Goal: Task Accomplishment & Management: Complete application form

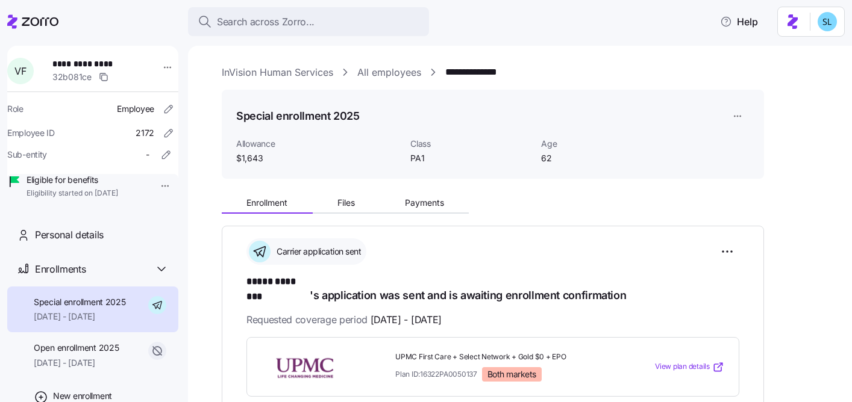
scroll to position [314, 0]
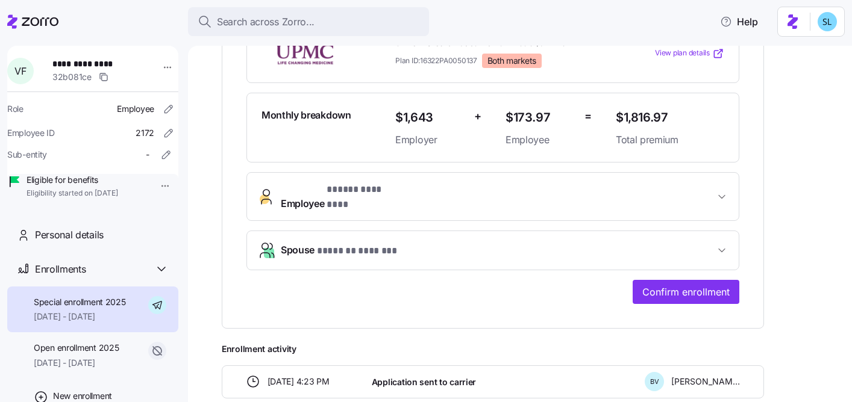
click at [367, 7] on div "Search across Zorro... Help" at bounding box center [425, 22] width 837 height 34
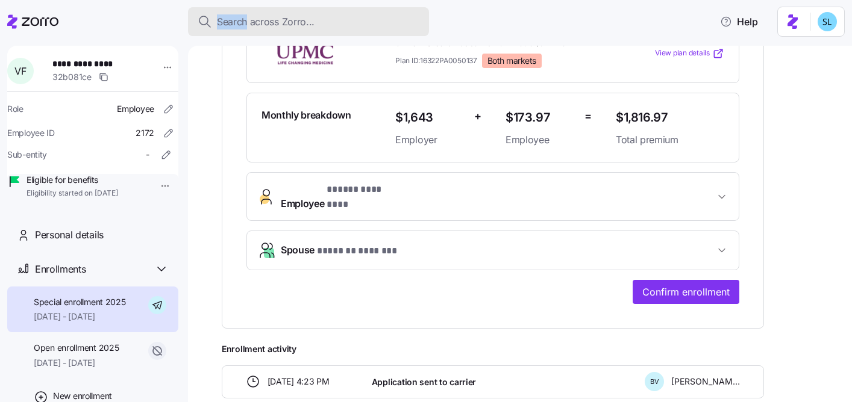
click at [345, 14] on div "Search across Zorro..." at bounding box center [309, 21] width 222 height 15
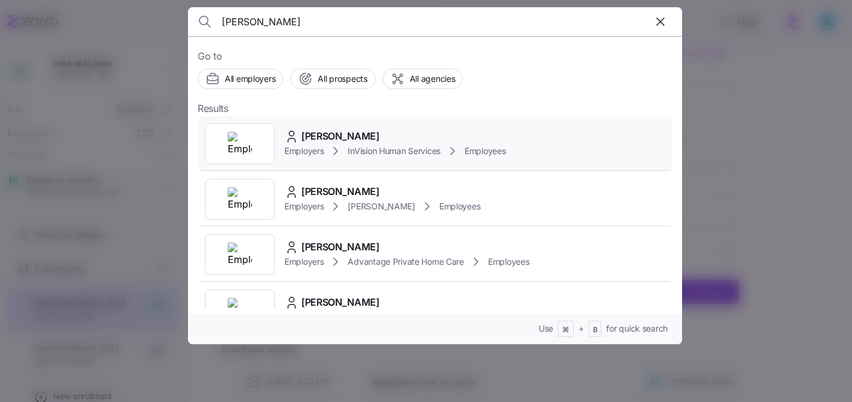
type input "[PERSON_NAME]"
click at [366, 124] on div "[PERSON_NAME] Employers InVision Human Services Employees" at bounding box center [435, 143] width 475 height 55
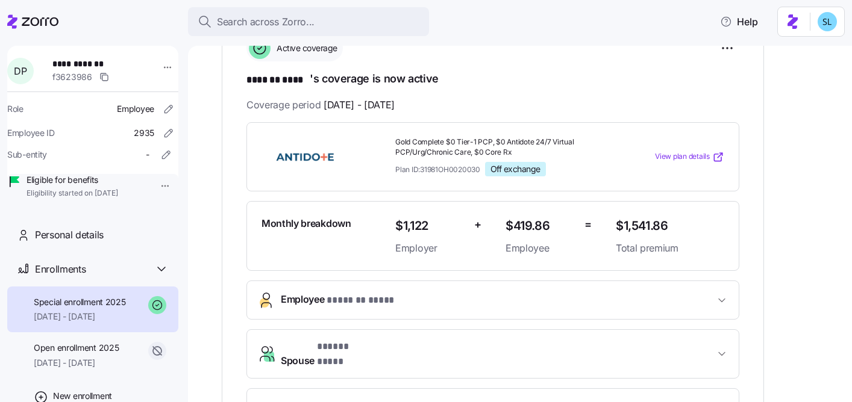
scroll to position [204, 0]
click at [91, 369] on span "[DATE] - [DATE]" at bounding box center [76, 363] width 85 height 12
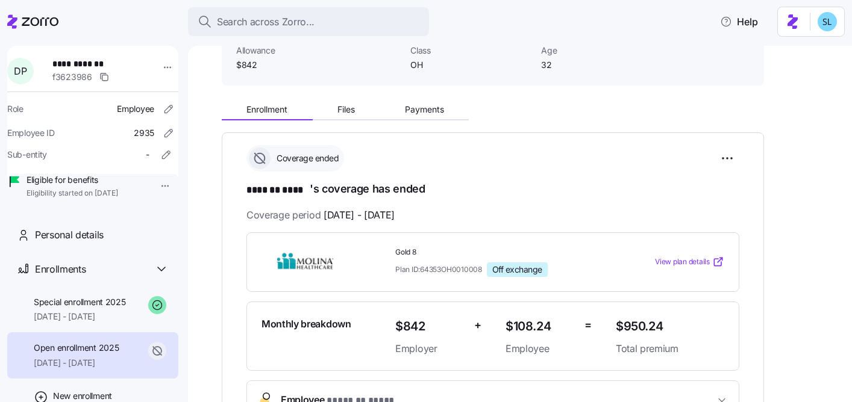
scroll to position [112, 0]
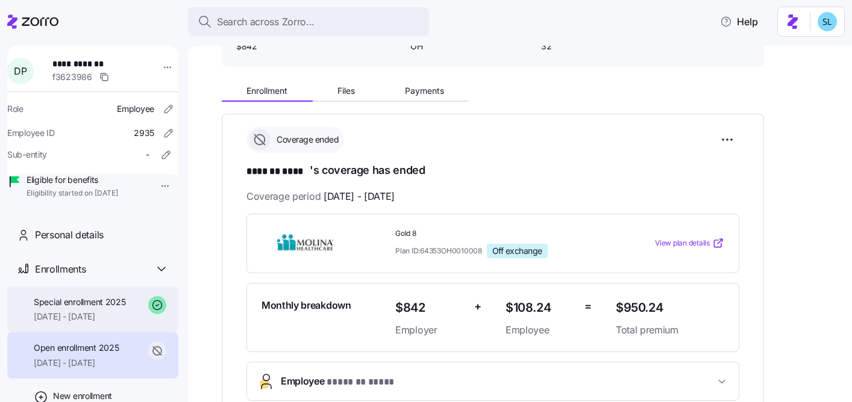
click at [103, 323] on span "[DATE] - [DATE]" at bounding box center [80, 317] width 92 height 12
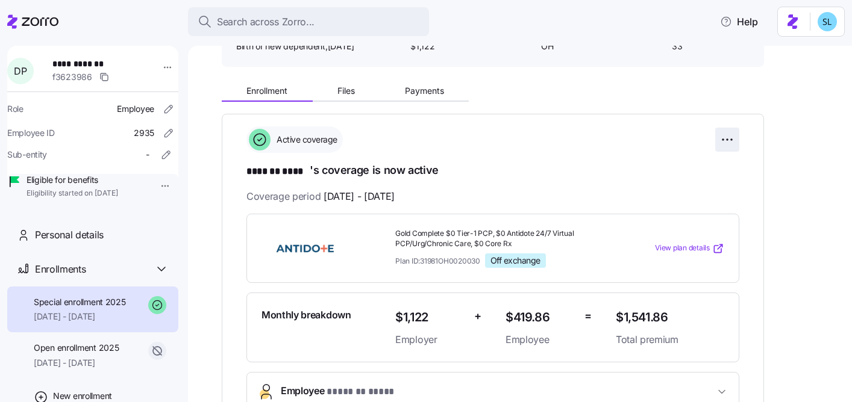
click at [734, 147] on html "**********" at bounding box center [426, 197] width 852 height 395
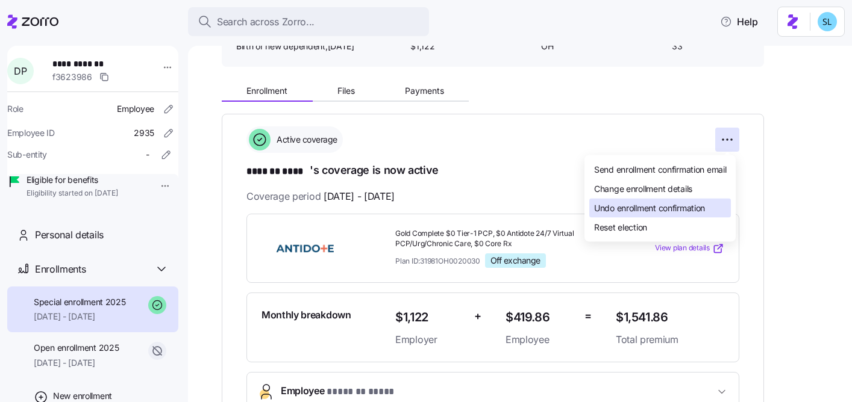
click at [711, 205] on div "Undo enrollment confirmation" at bounding box center [660, 208] width 142 height 19
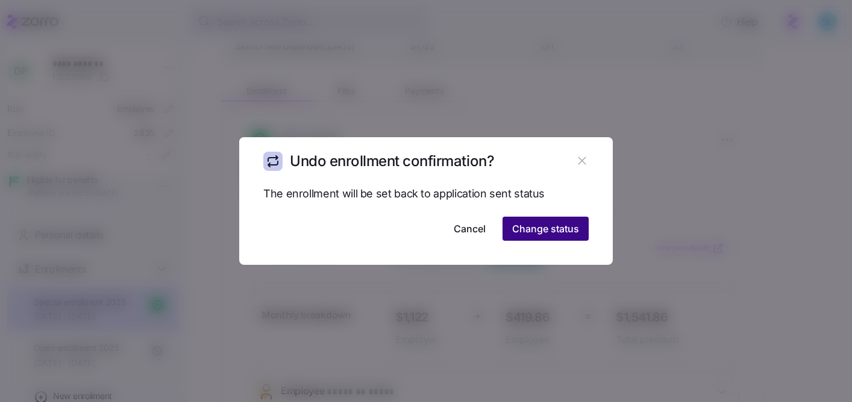
click at [552, 229] on span "Change status" at bounding box center [545, 229] width 67 height 14
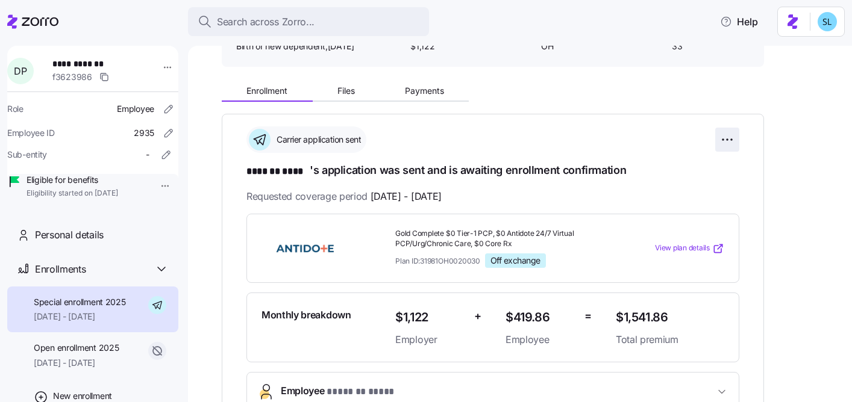
click at [738, 146] on html "**********" at bounding box center [426, 197] width 852 height 395
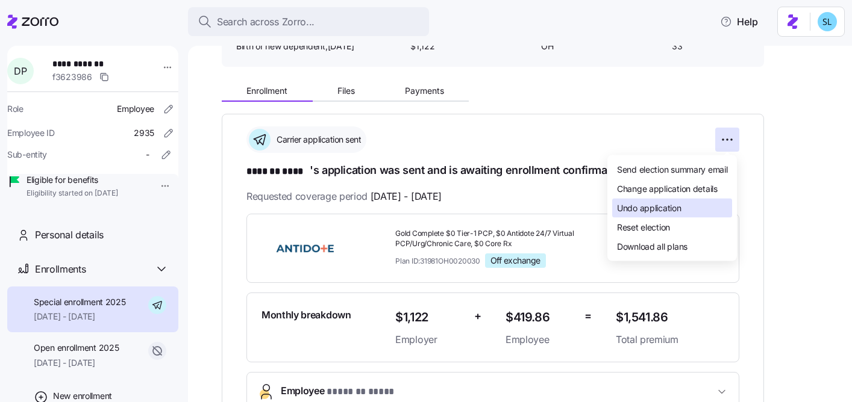
click at [710, 213] on div "Undo application" at bounding box center [672, 208] width 120 height 19
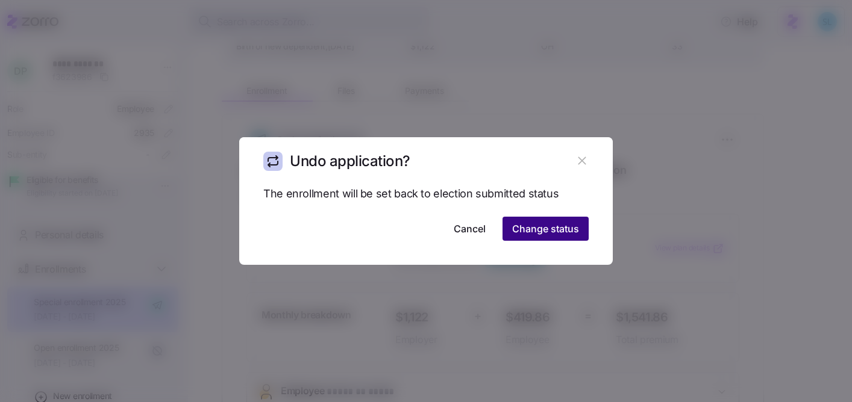
click at [576, 226] on span "Change status" at bounding box center [545, 229] width 67 height 14
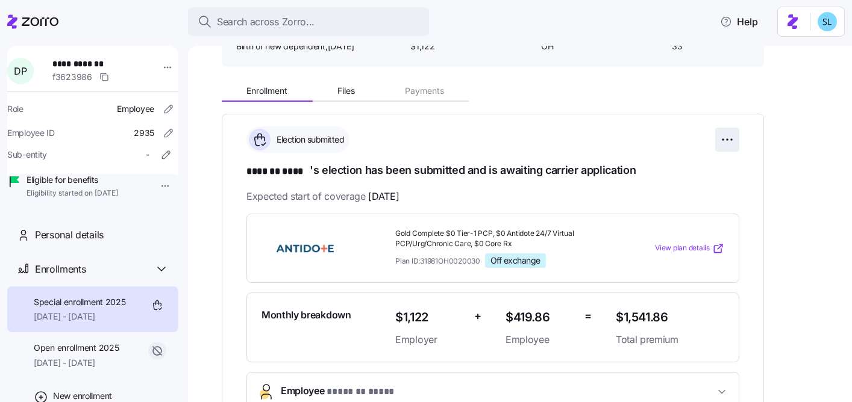
click at [729, 140] on html "**********" at bounding box center [426, 197] width 852 height 395
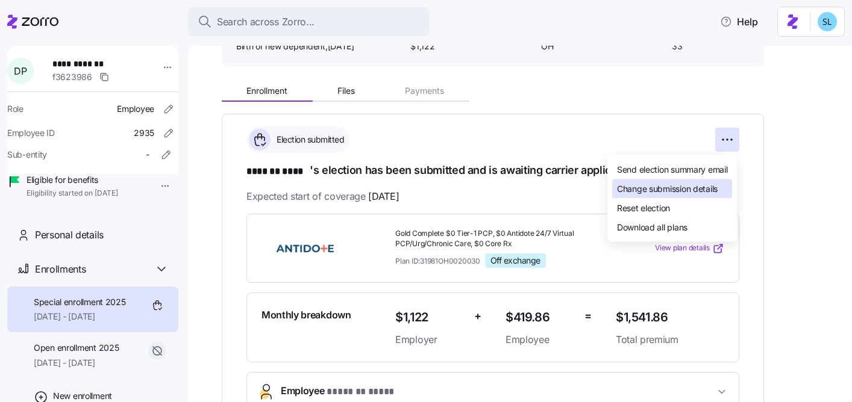
click at [701, 190] on span "Change submission details" at bounding box center [667, 189] width 101 height 12
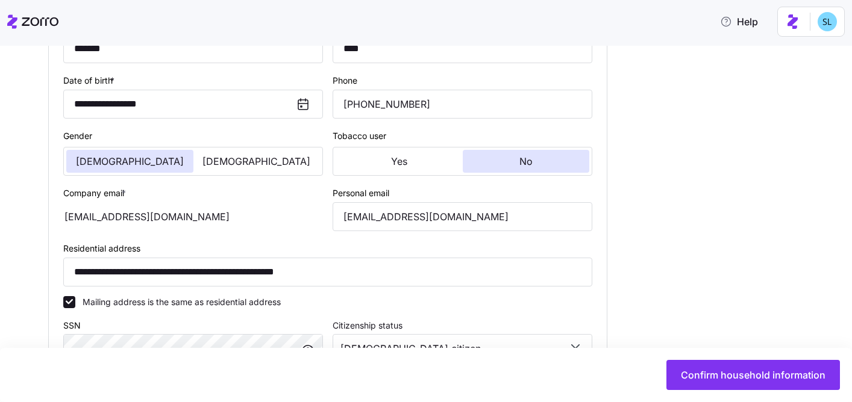
scroll to position [263, 0]
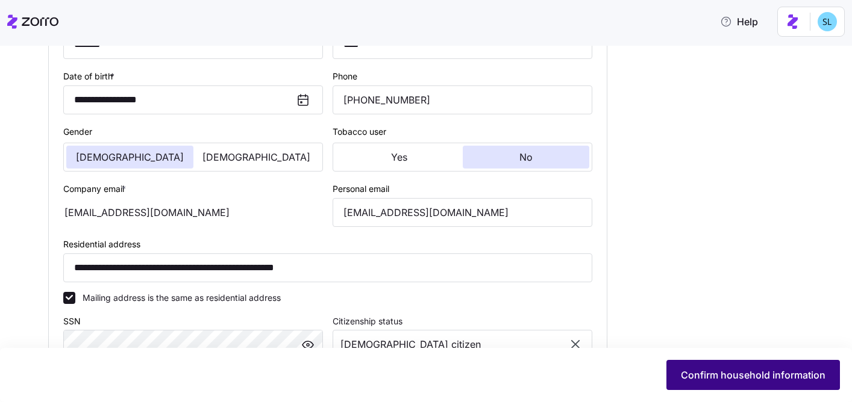
click at [732, 390] on button "Confirm household information" at bounding box center [752, 375] width 173 height 30
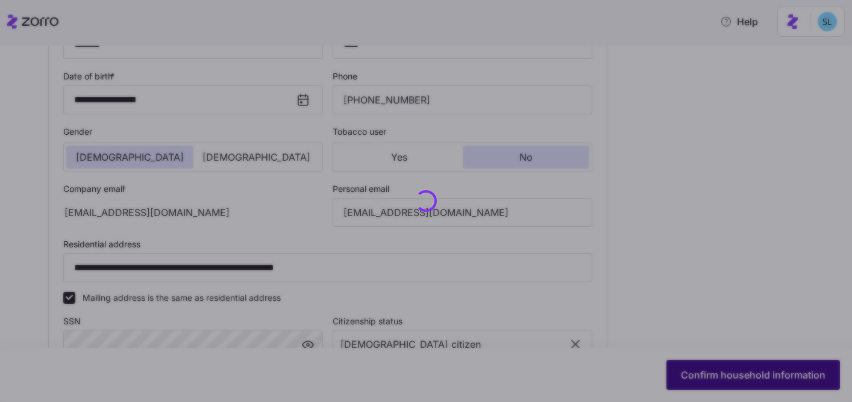
type input "OH"
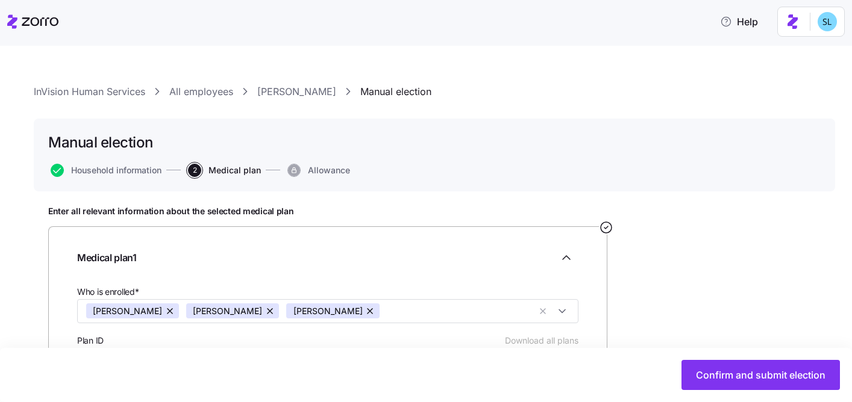
scroll to position [213, 0]
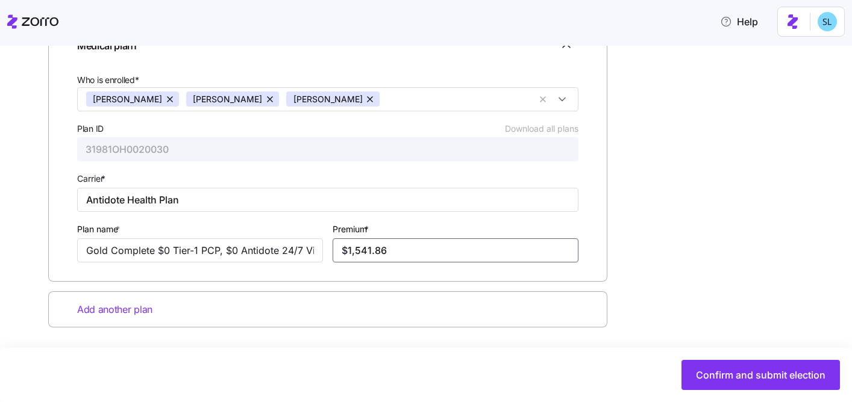
click at [379, 257] on input "$1,541.86" at bounding box center [455, 251] width 246 height 24
paste input "7"
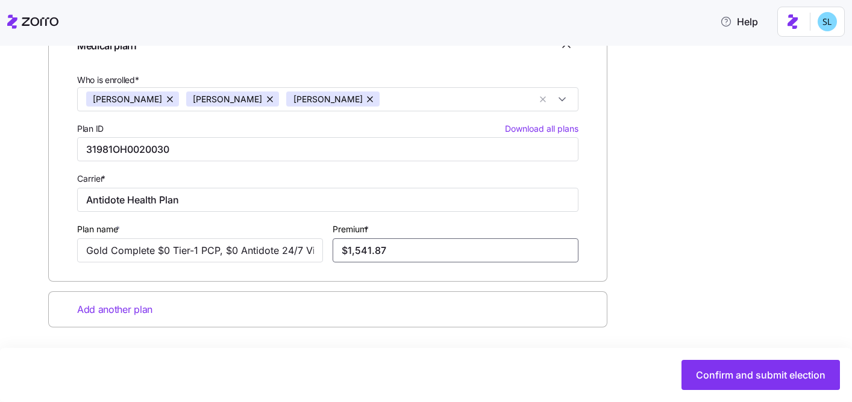
type input "$1,541.87"
click at [634, 254] on div "Enter all relevant information about the selected medical plan Medical plan 1 W…" at bounding box center [434, 191] width 772 height 394
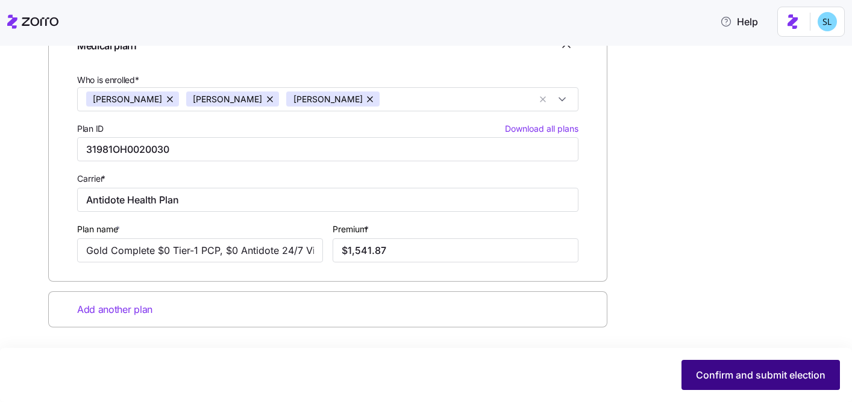
click at [708, 373] on span "Confirm and submit election" at bounding box center [761, 375] width 130 height 14
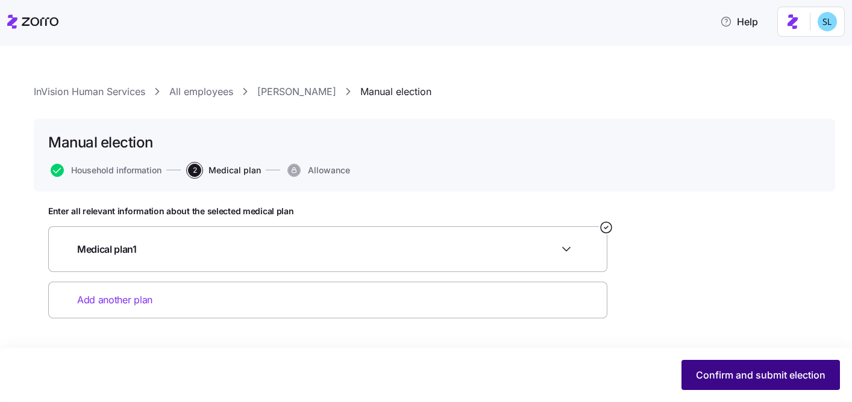
scroll to position [0, 0]
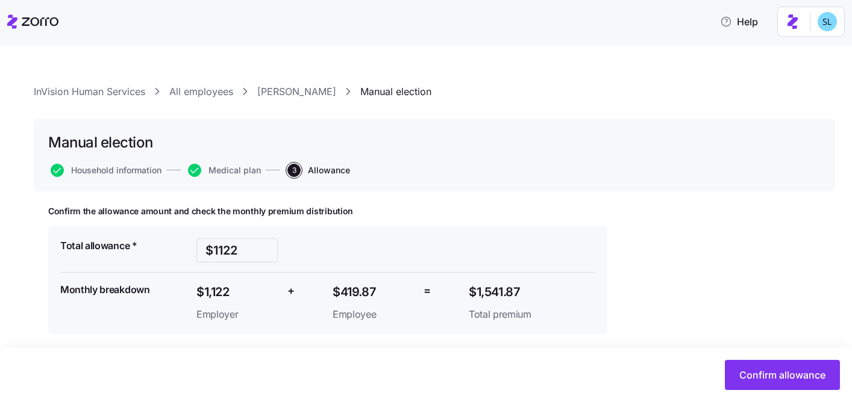
scroll to position [7, 0]
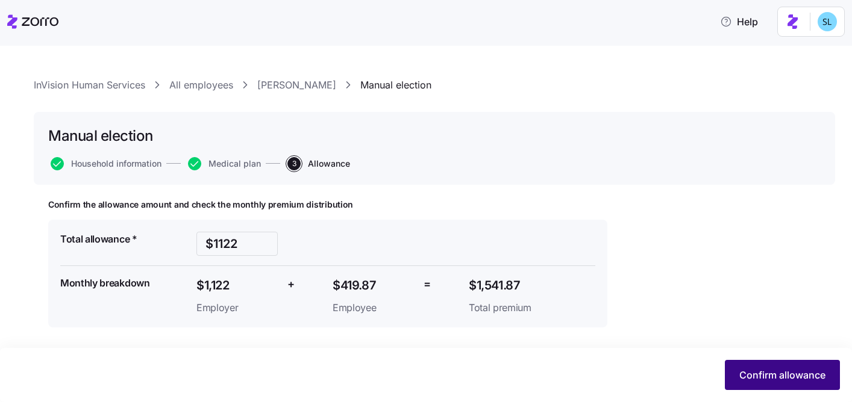
click at [769, 372] on span "Confirm allowance" at bounding box center [782, 375] width 86 height 14
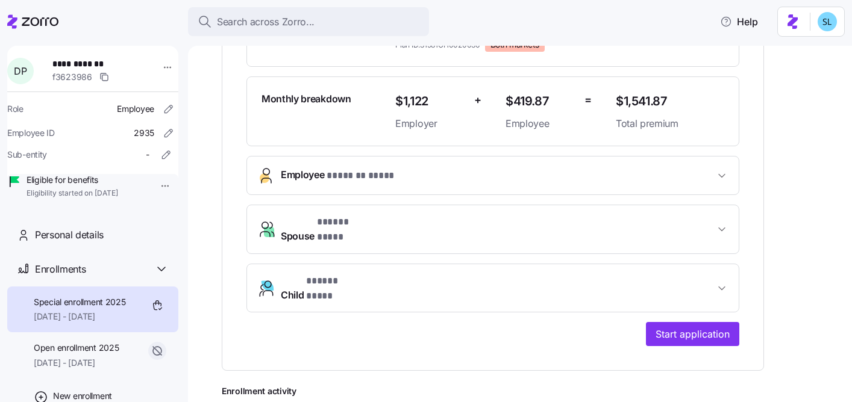
scroll to position [328, 0]
click at [699, 327] on span "Start application" at bounding box center [692, 334] width 74 height 14
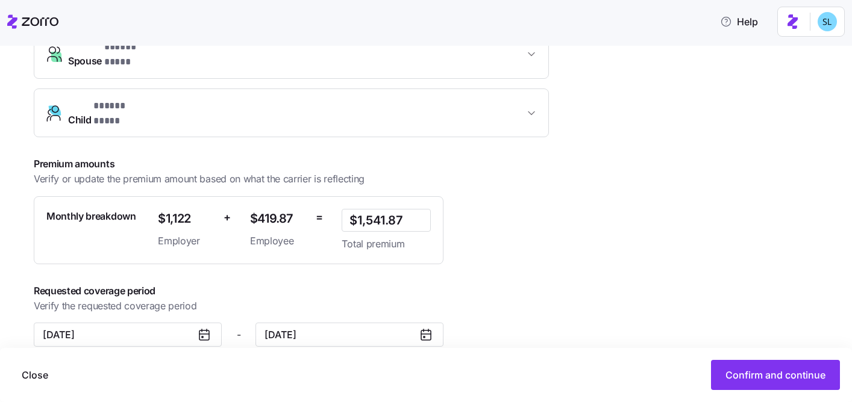
scroll to position [383, 0]
click at [768, 373] on span "Confirm and continue" at bounding box center [775, 375] width 100 height 14
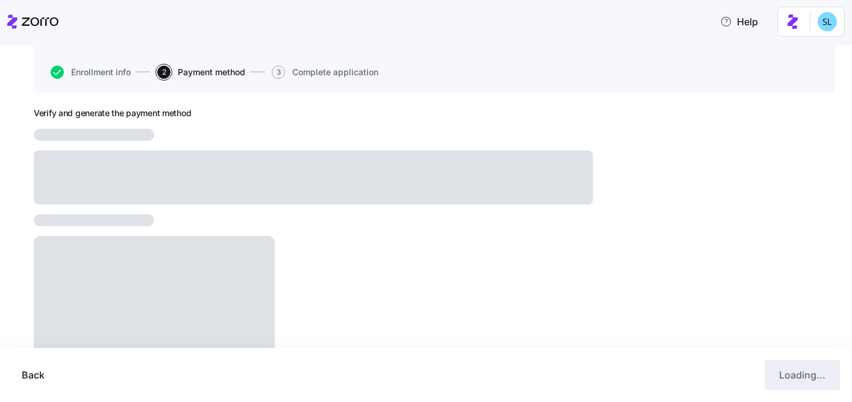
scroll to position [183, 0]
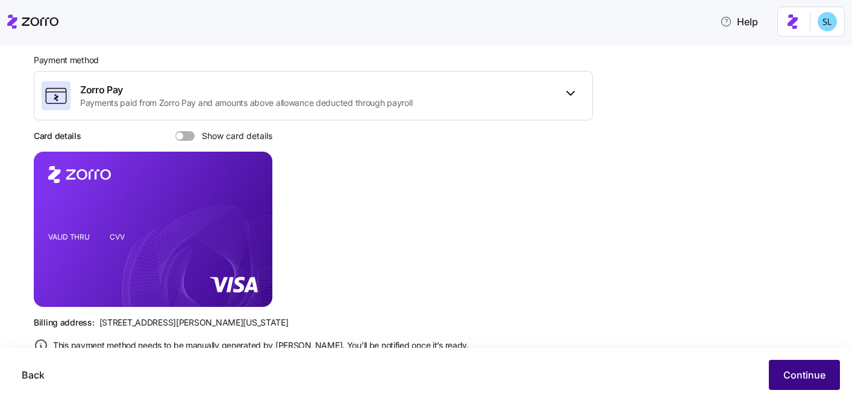
click at [826, 383] on button "Continue" at bounding box center [804, 375] width 71 height 30
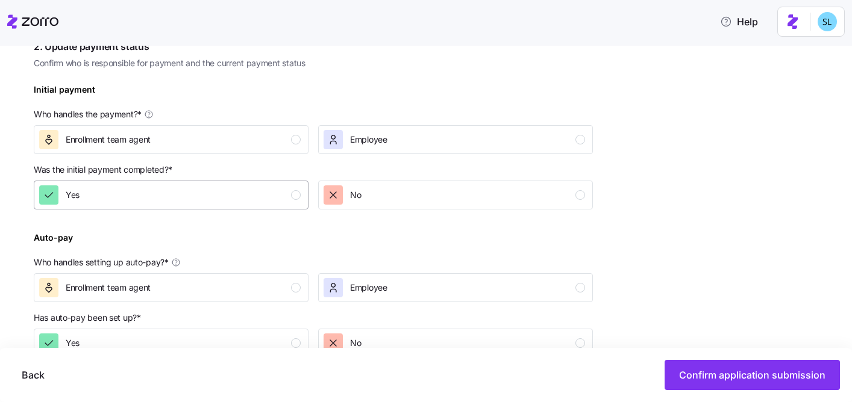
scroll to position [346, 0]
click at [236, 150] on button "Enrollment team agent" at bounding box center [171, 140] width 275 height 29
click at [234, 186] on button "Yes" at bounding box center [171, 195] width 275 height 29
click at [240, 278] on button "Enrollment team agent" at bounding box center [171, 288] width 275 height 29
click at [267, 346] on div "Yes" at bounding box center [169, 343] width 261 height 19
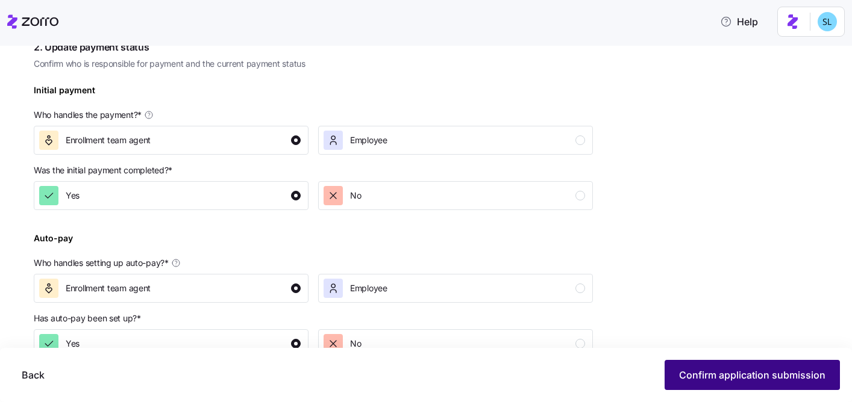
click at [679, 379] on button "Confirm application submission" at bounding box center [751, 375] width 175 height 30
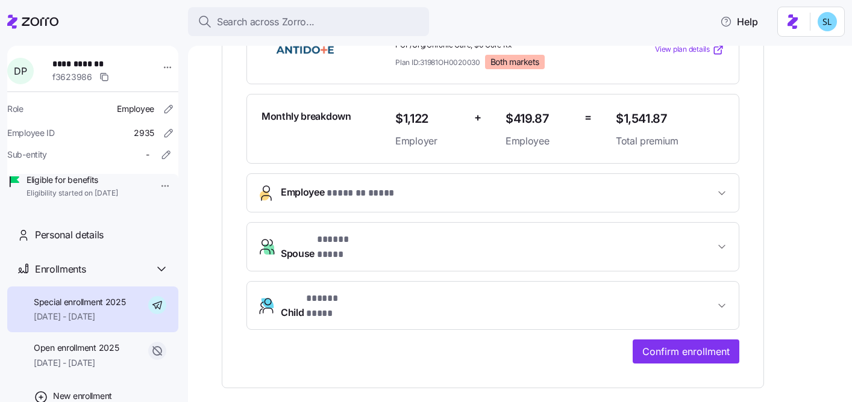
scroll to position [483, 0]
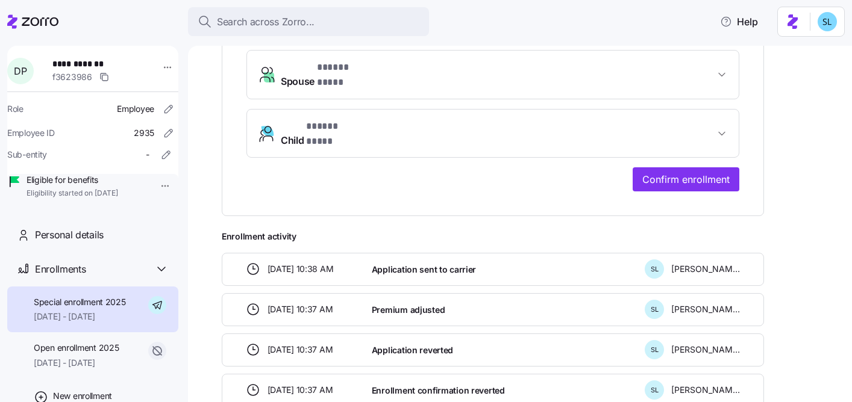
click at [677, 167] on button "Confirm enrollment" at bounding box center [685, 179] width 107 height 24
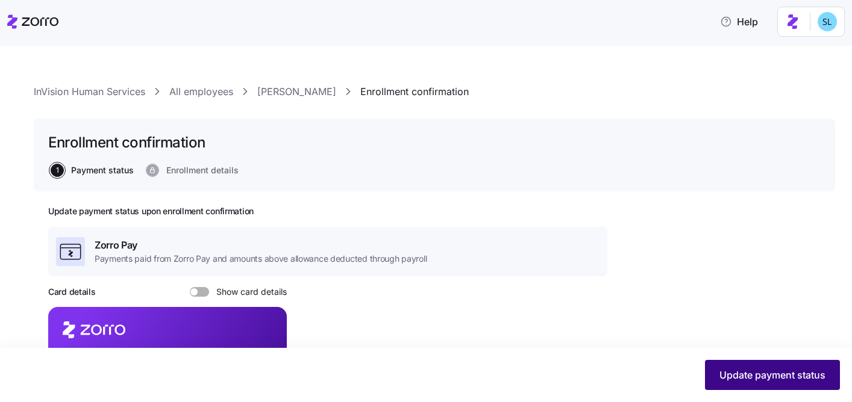
click at [771, 374] on span "Update payment status" at bounding box center [772, 375] width 106 height 14
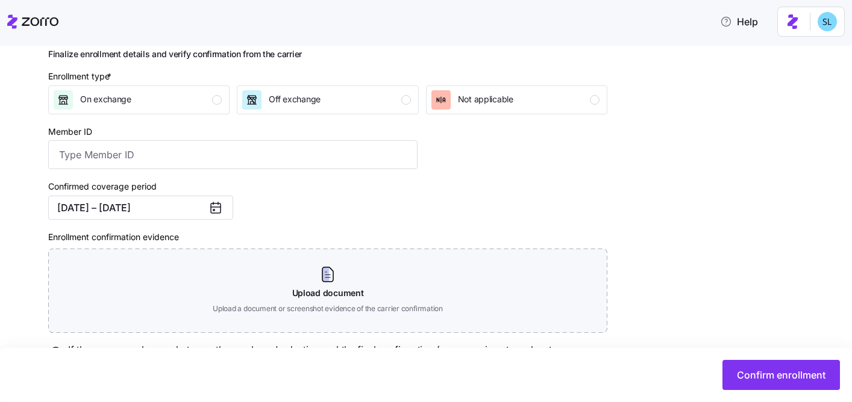
scroll to position [225, 0]
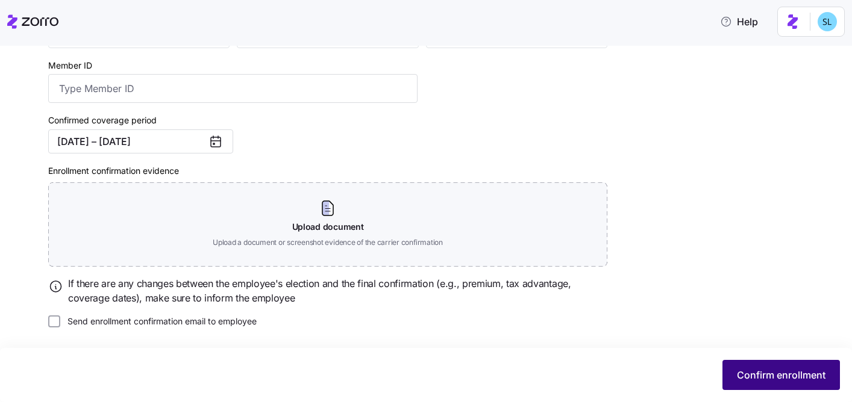
click at [794, 375] on span "Confirm enrollment" at bounding box center [781, 375] width 89 height 14
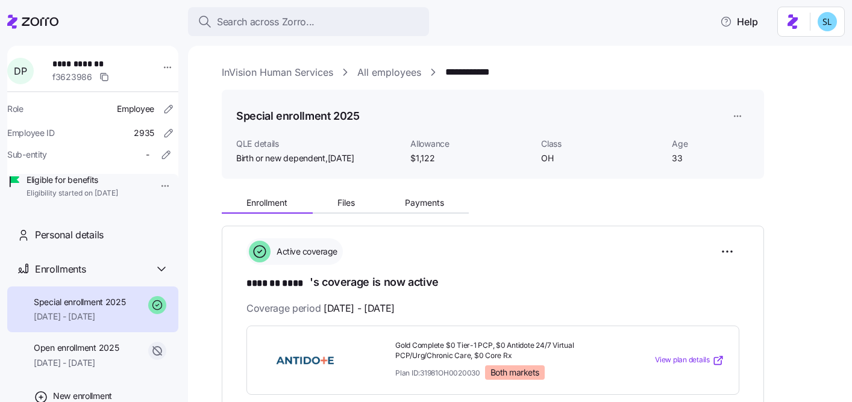
scroll to position [119, 0]
